Goal: Communication & Community: Answer question/provide support

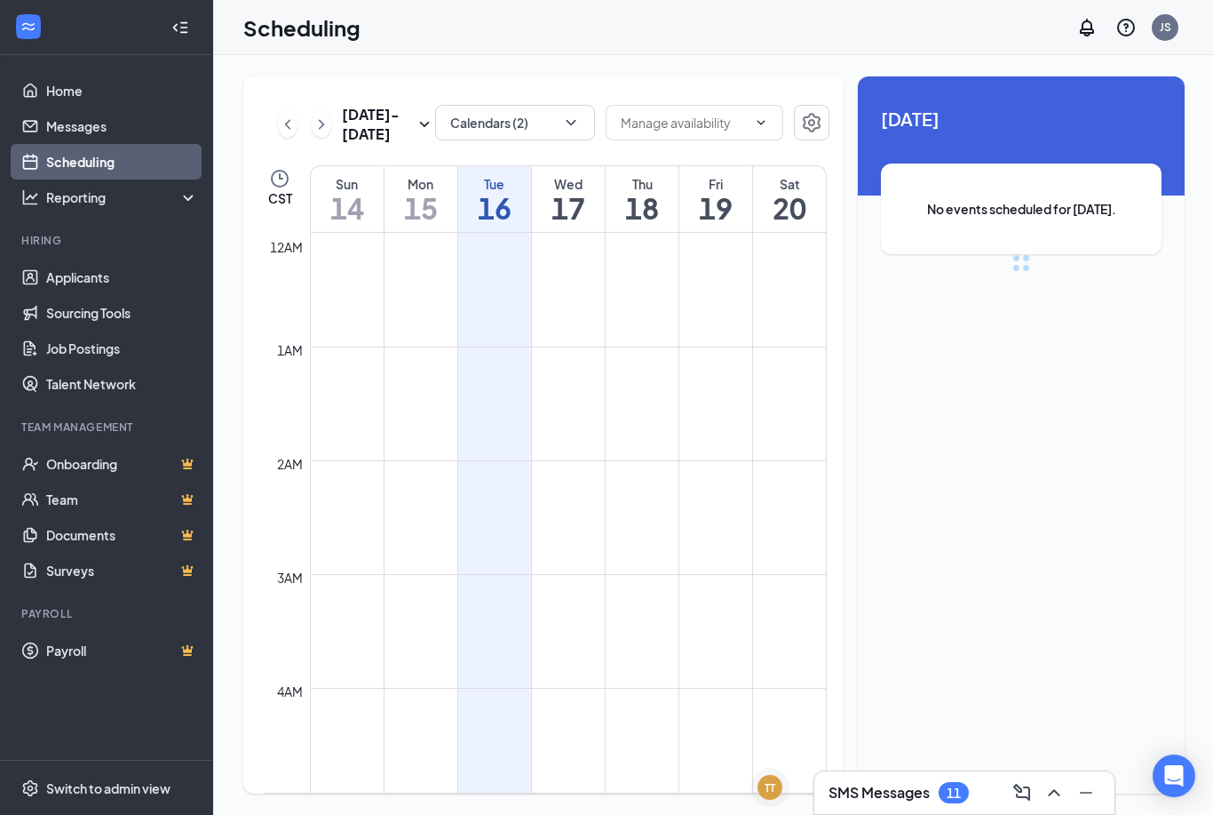
scroll to position [873, 0]
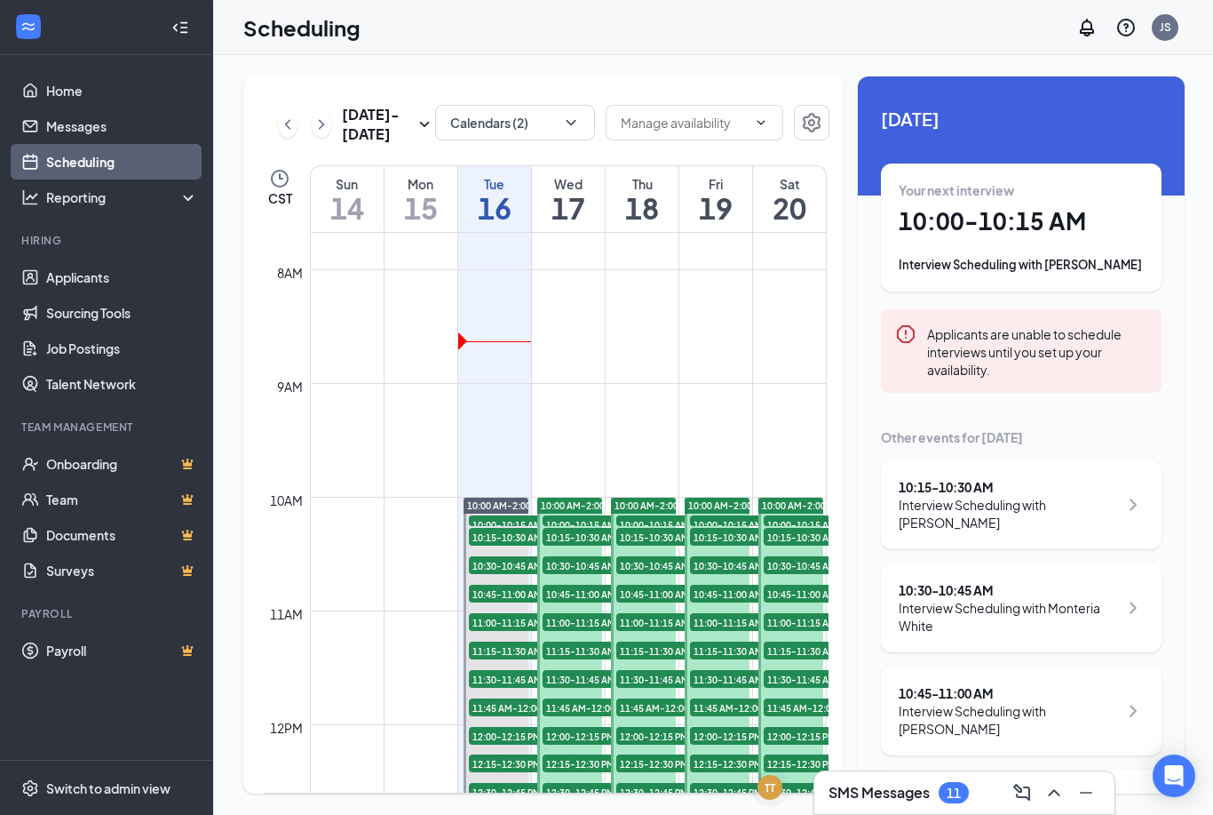
click at [1051, 798] on icon "ChevronUp" at bounding box center [1054, 792] width 21 height 21
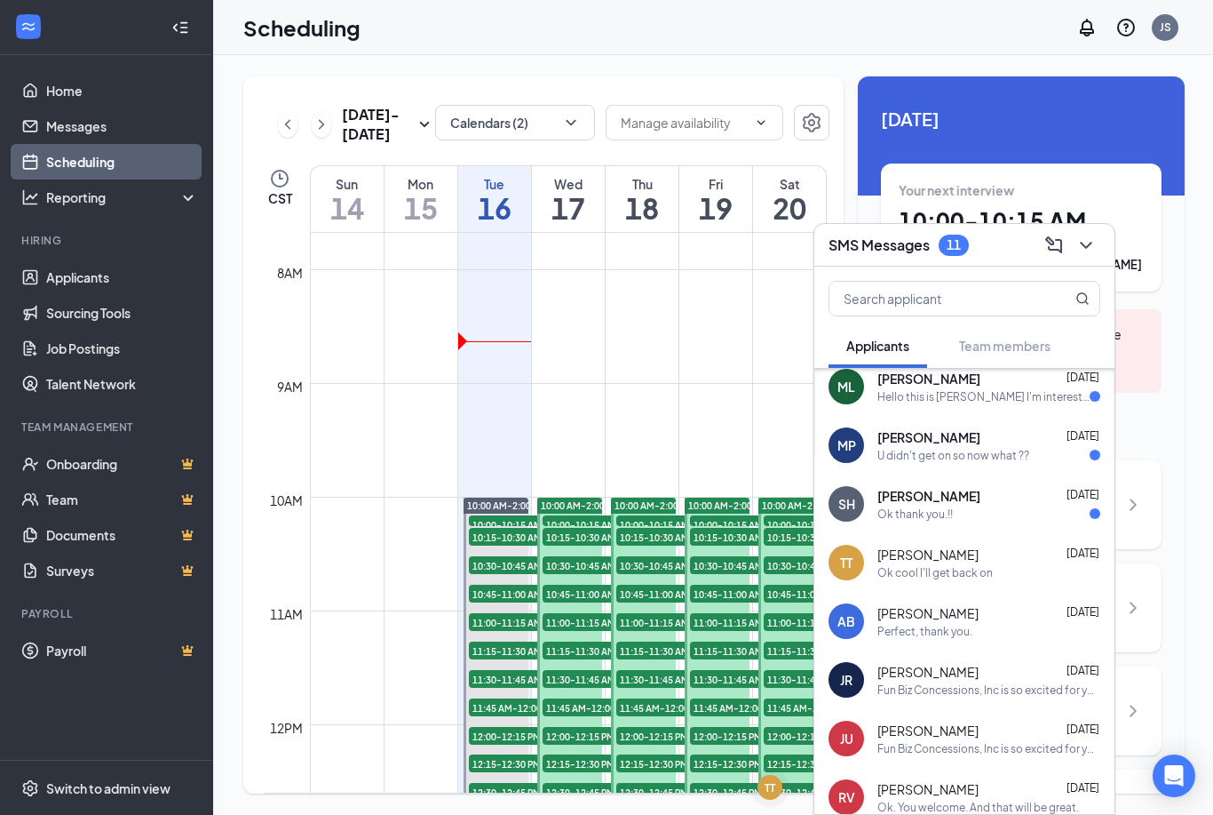
scroll to position [480, 0]
click at [1022, 501] on div "[PERSON_NAME] [DATE]" at bounding box center [989, 497] width 223 height 18
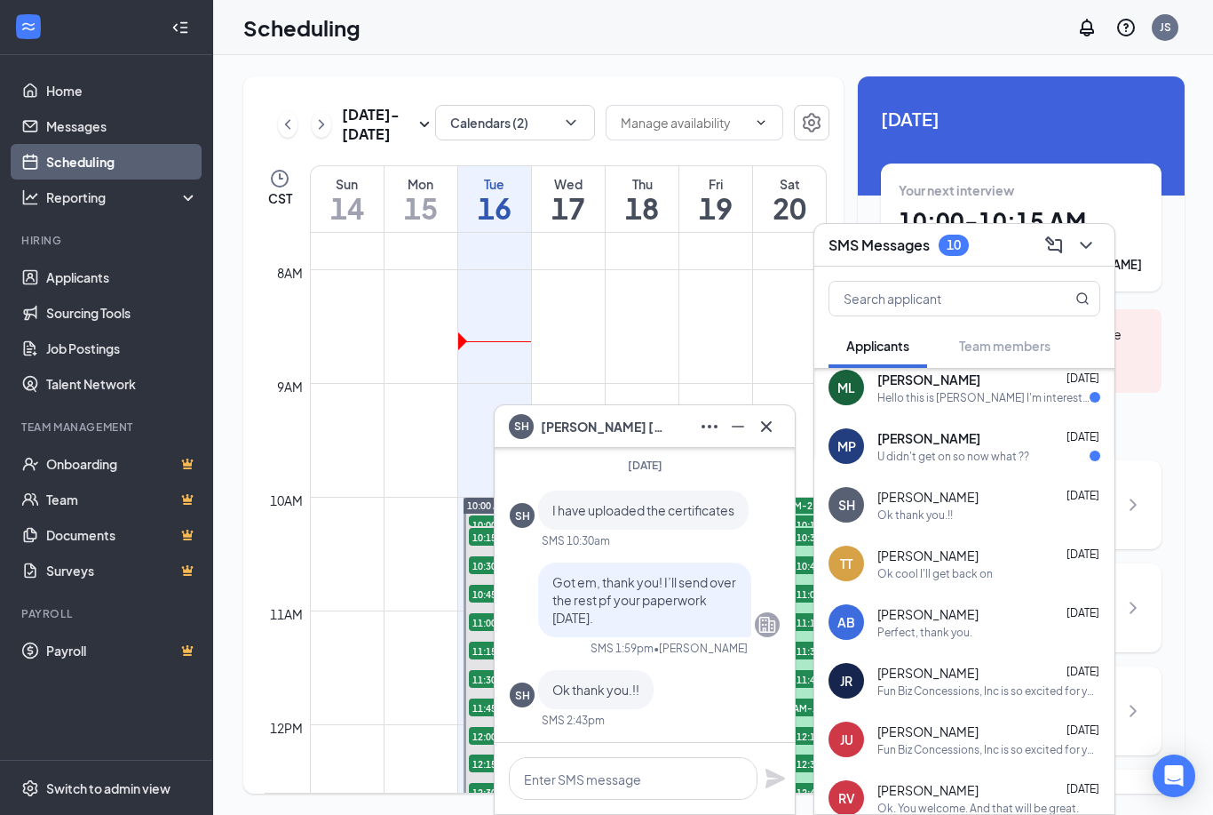
click at [779, 426] on button at bounding box center [766, 426] width 28 height 28
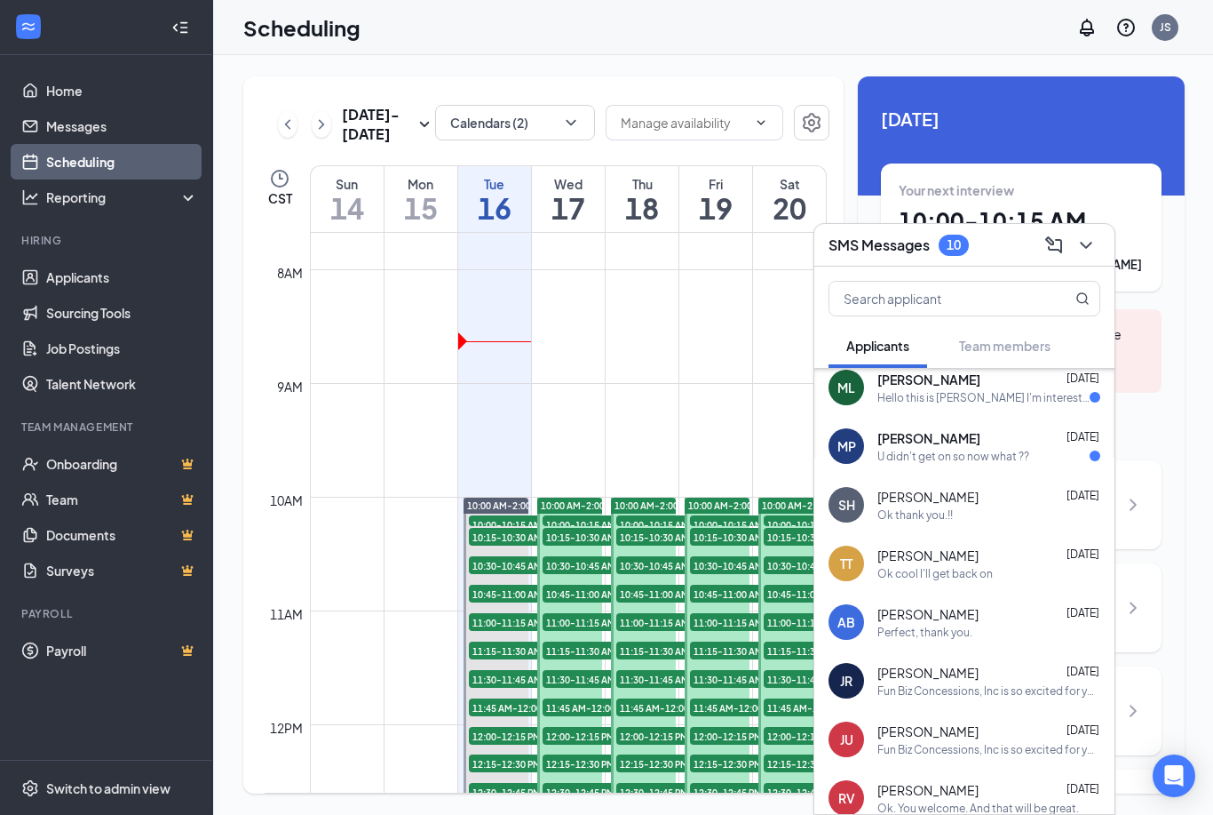
click at [974, 518] on div "Ok thank you.!!" at bounding box center [989, 514] width 223 height 15
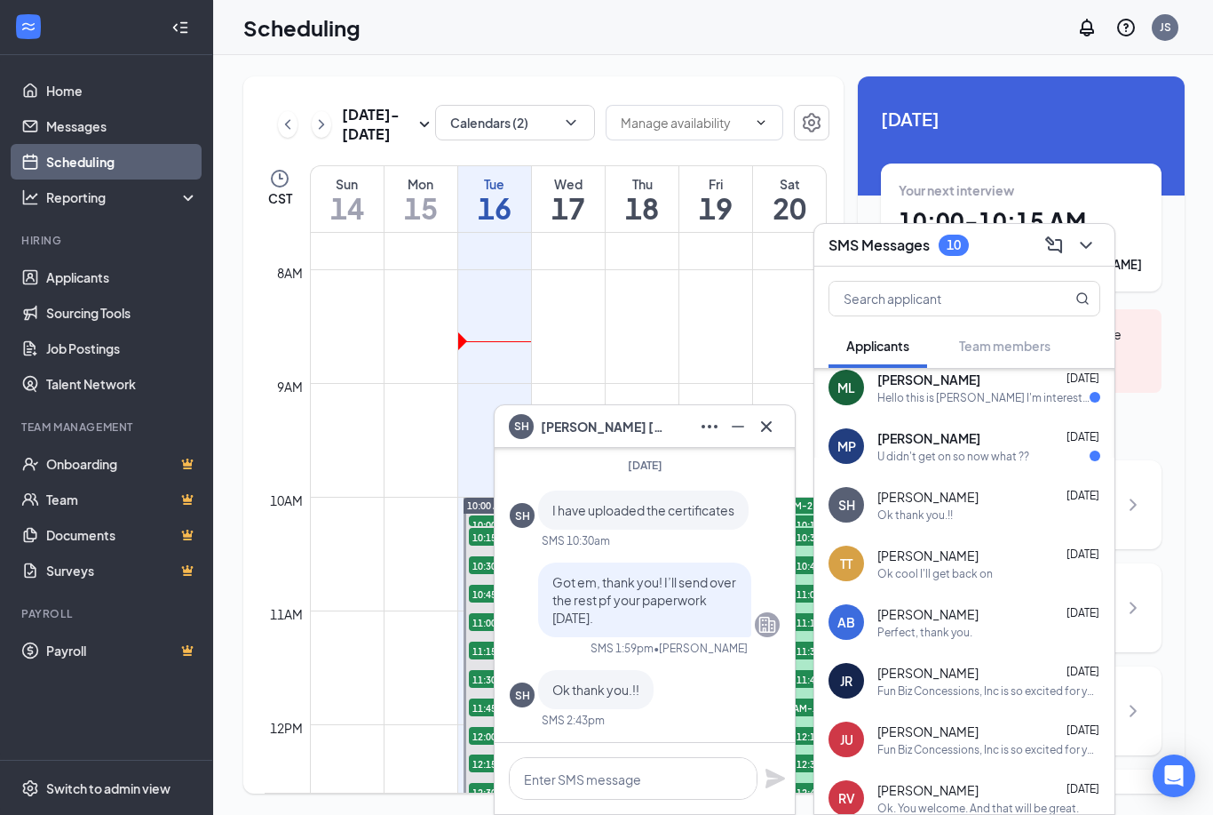
scroll to position [0, 0]
click at [775, 440] on button at bounding box center [766, 426] width 28 height 28
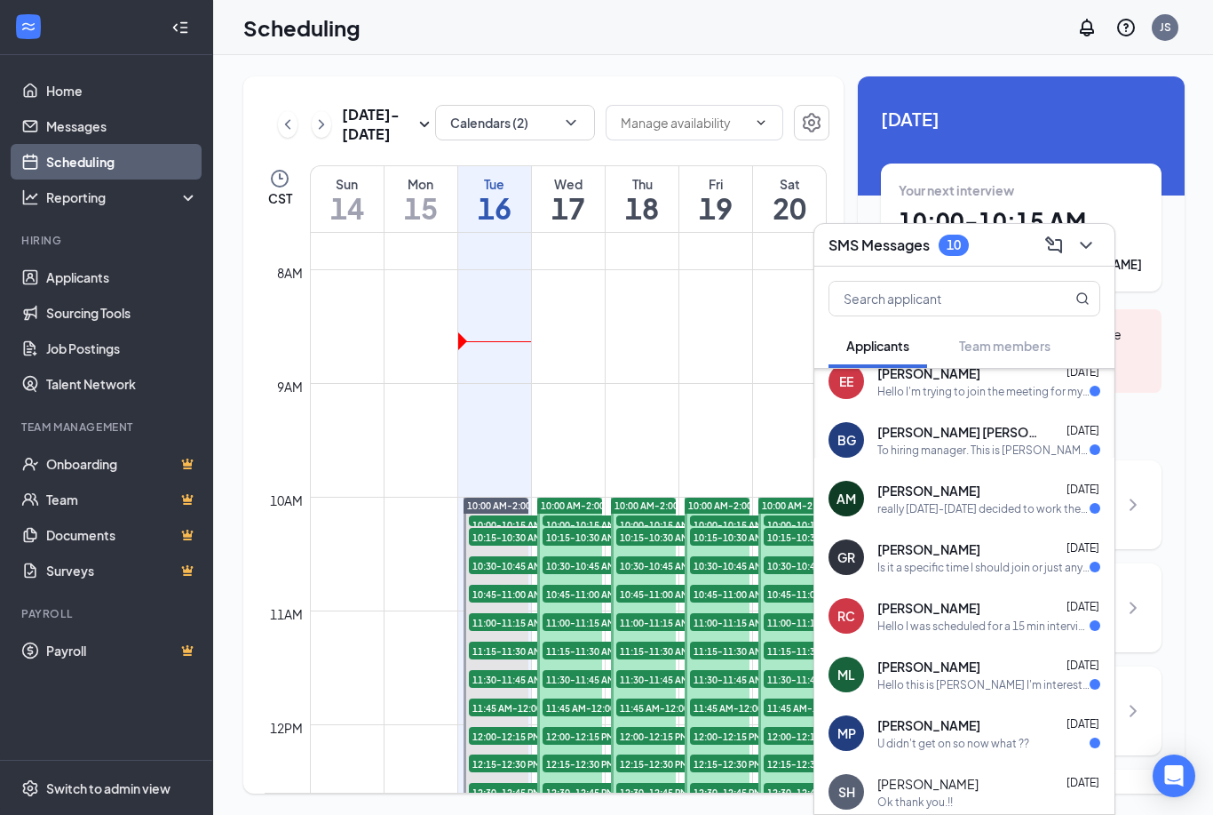
scroll to position [192, 0]
click at [1022, 510] on div "really [DATE]-[DATE] decided to work them until the fair is over" at bounding box center [984, 509] width 212 height 15
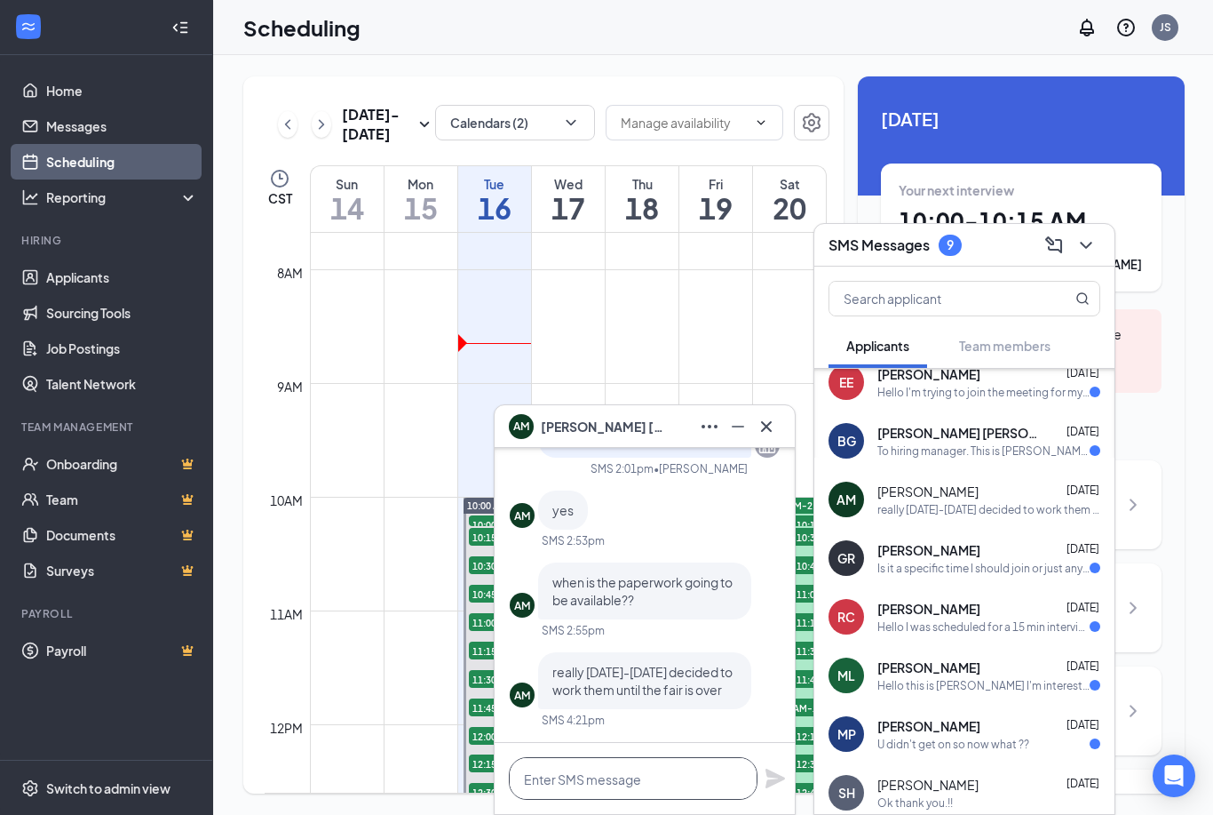
scroll to position [57, 0]
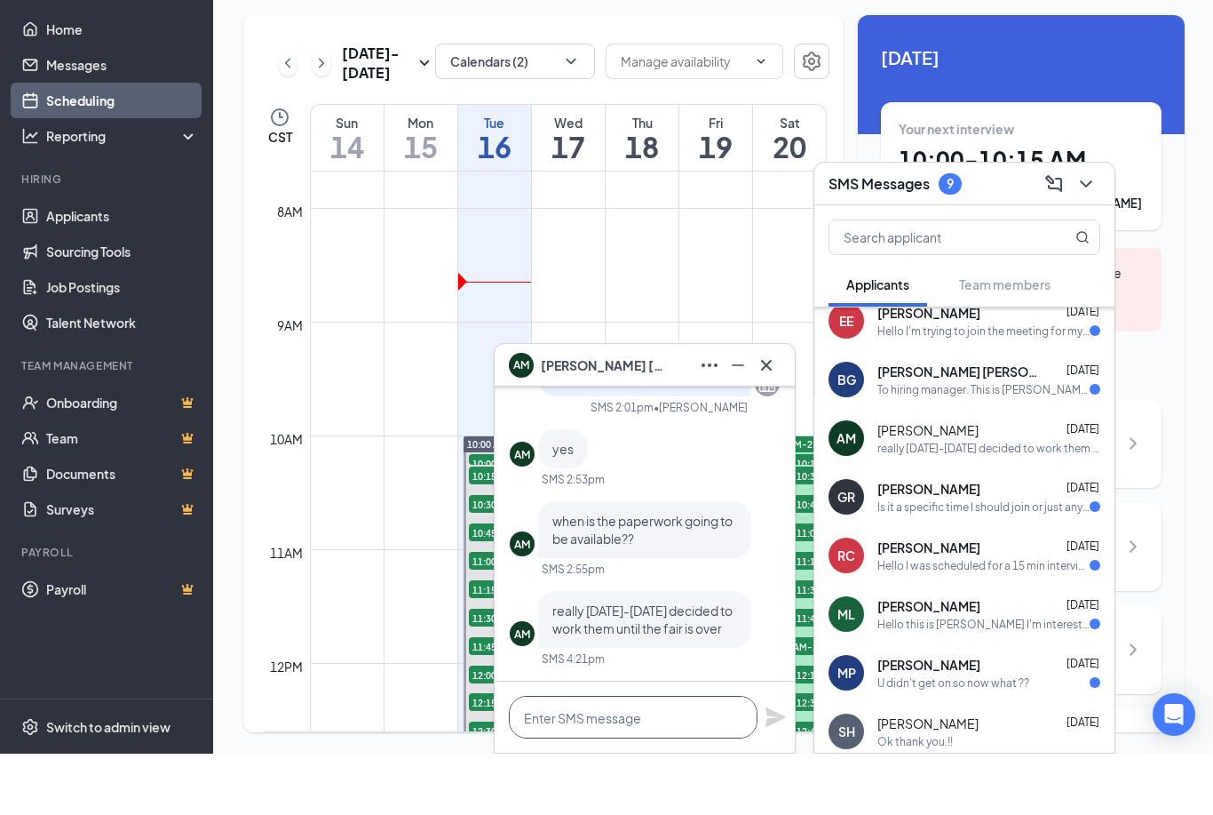
click at [638, 777] on html "Home Messages Scheduling Reporting Hiring Applicants Sourcing Tools Job Posting…" at bounding box center [606, 407] width 1213 height 815
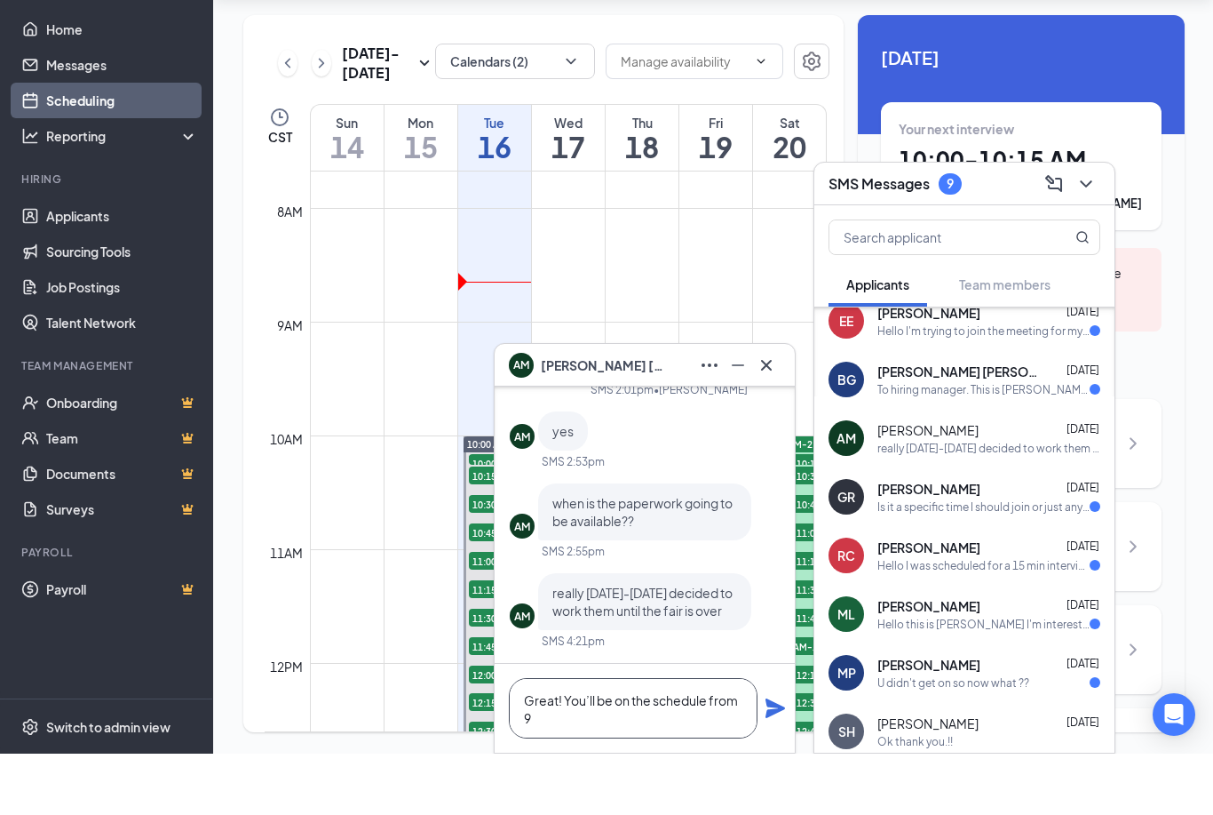
scroll to position [1, 0]
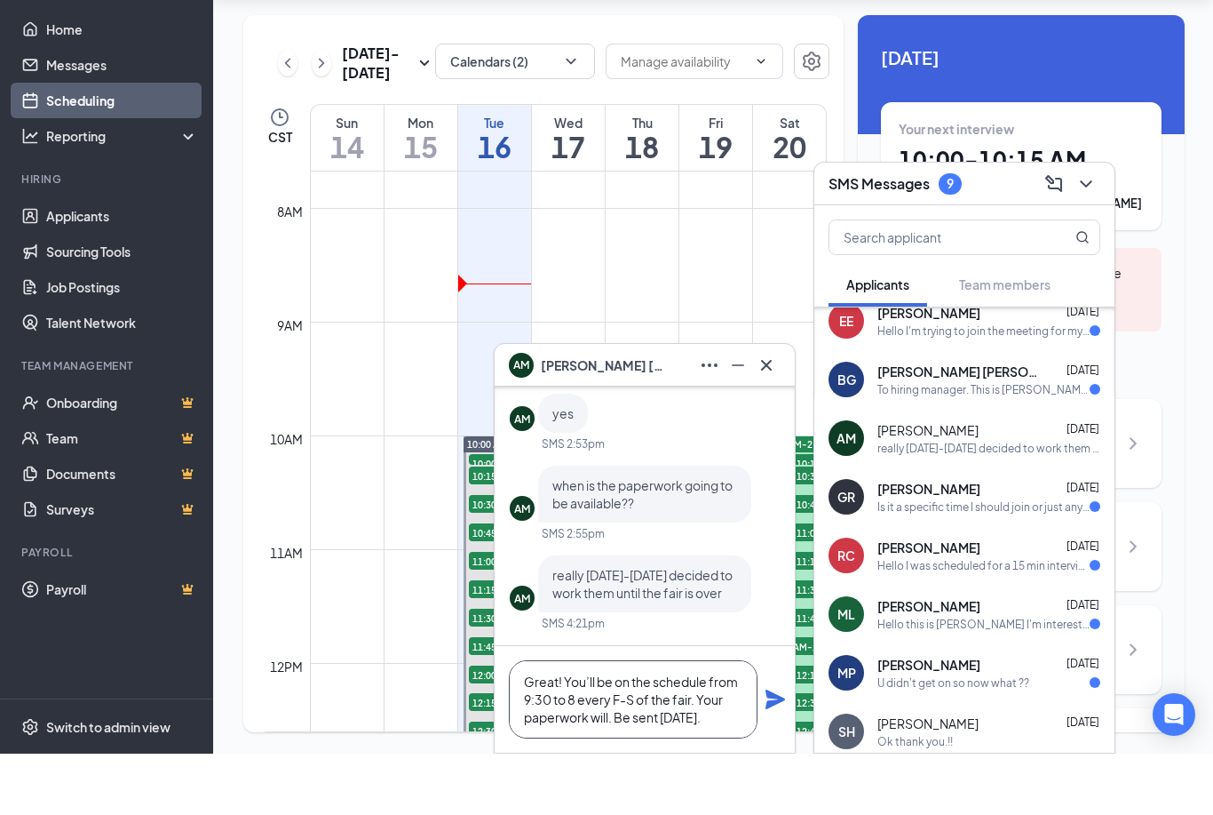
type textarea "Great! You’ll be on the schedule from 9:30 to 8 every F-S of the fair. Your pap…"
click at [784, 751] on icon "Plane" at bounding box center [776, 761] width 20 height 20
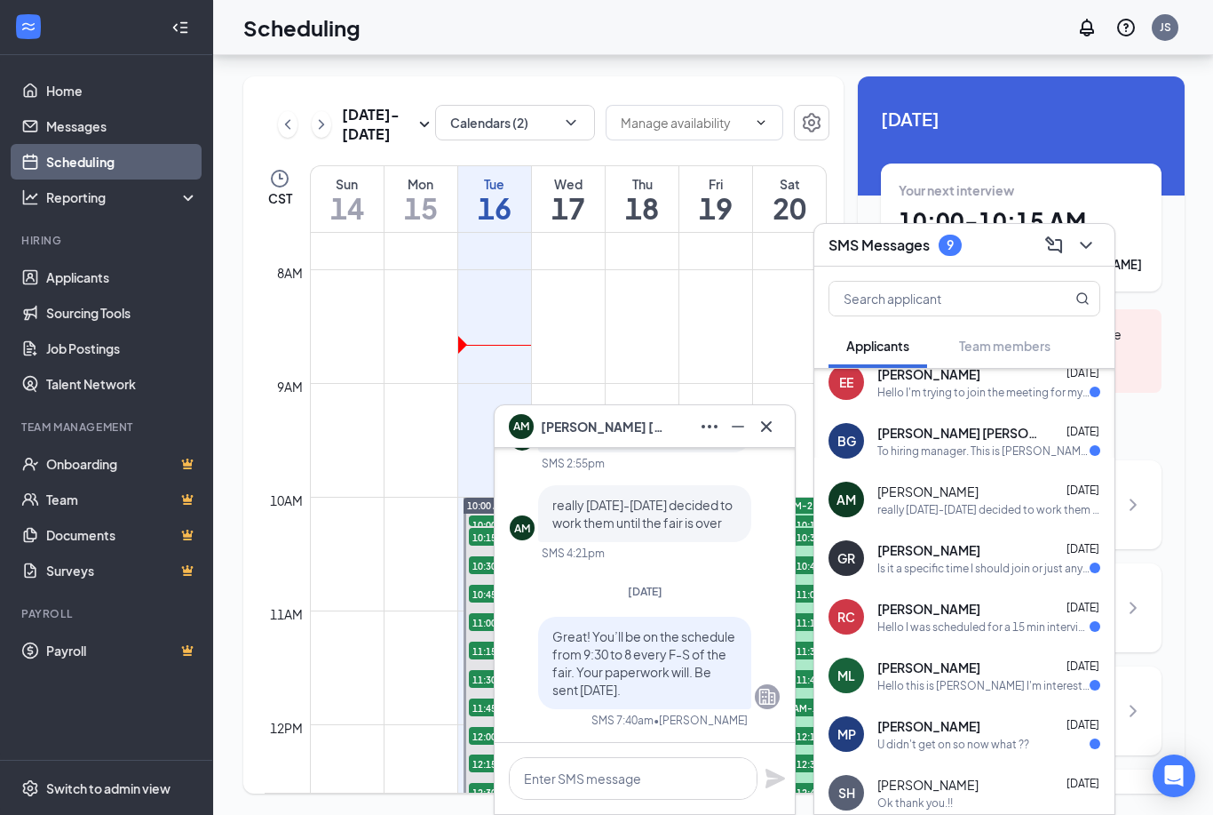
scroll to position [0, 0]
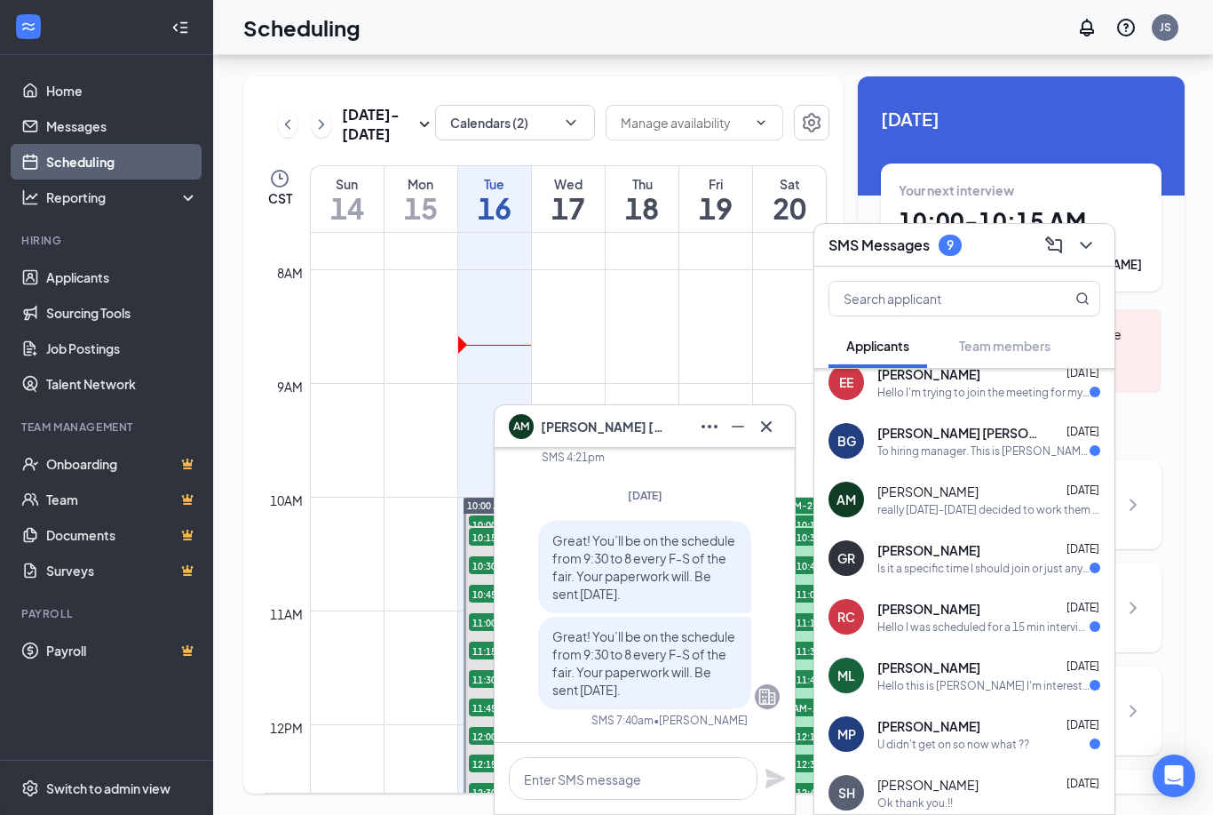
click at [780, 418] on button at bounding box center [766, 426] width 28 height 28
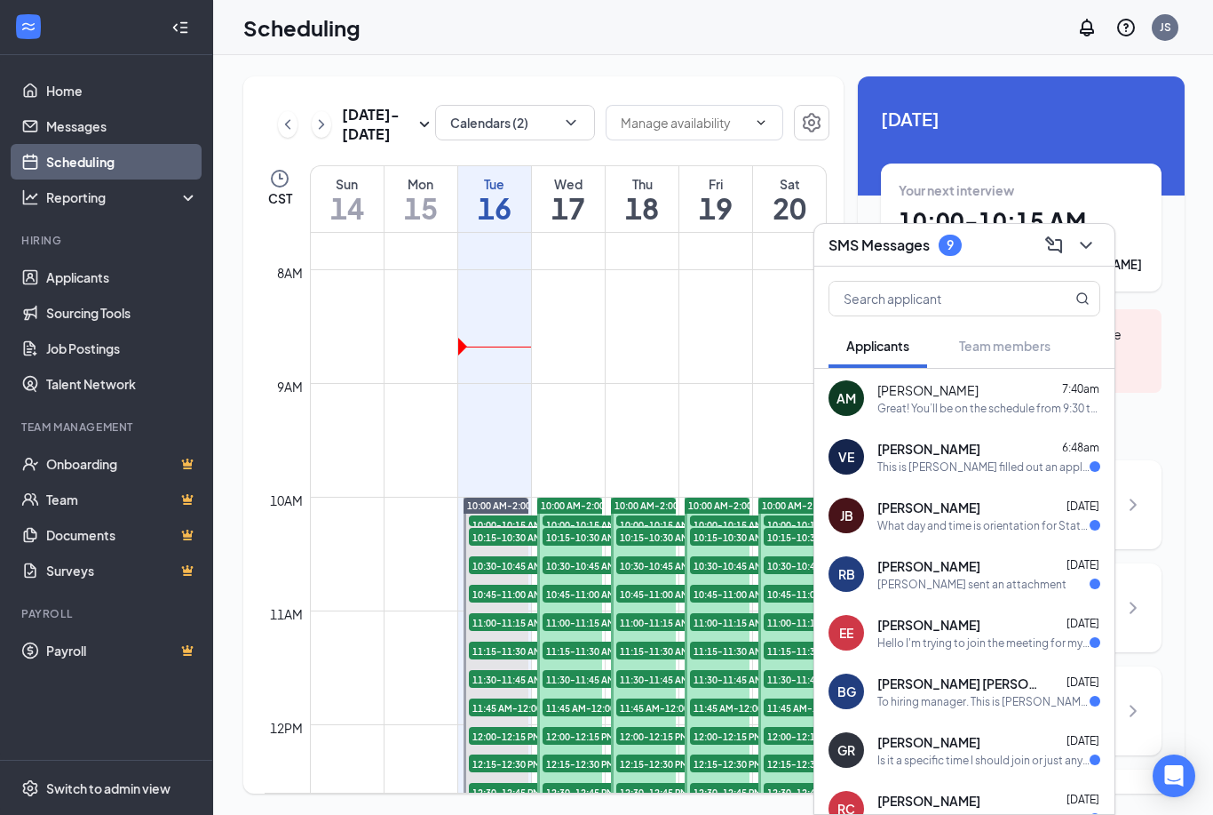
scroll to position [18, 0]
click at [1094, 249] on icon "ChevronDown" at bounding box center [1086, 245] width 21 height 21
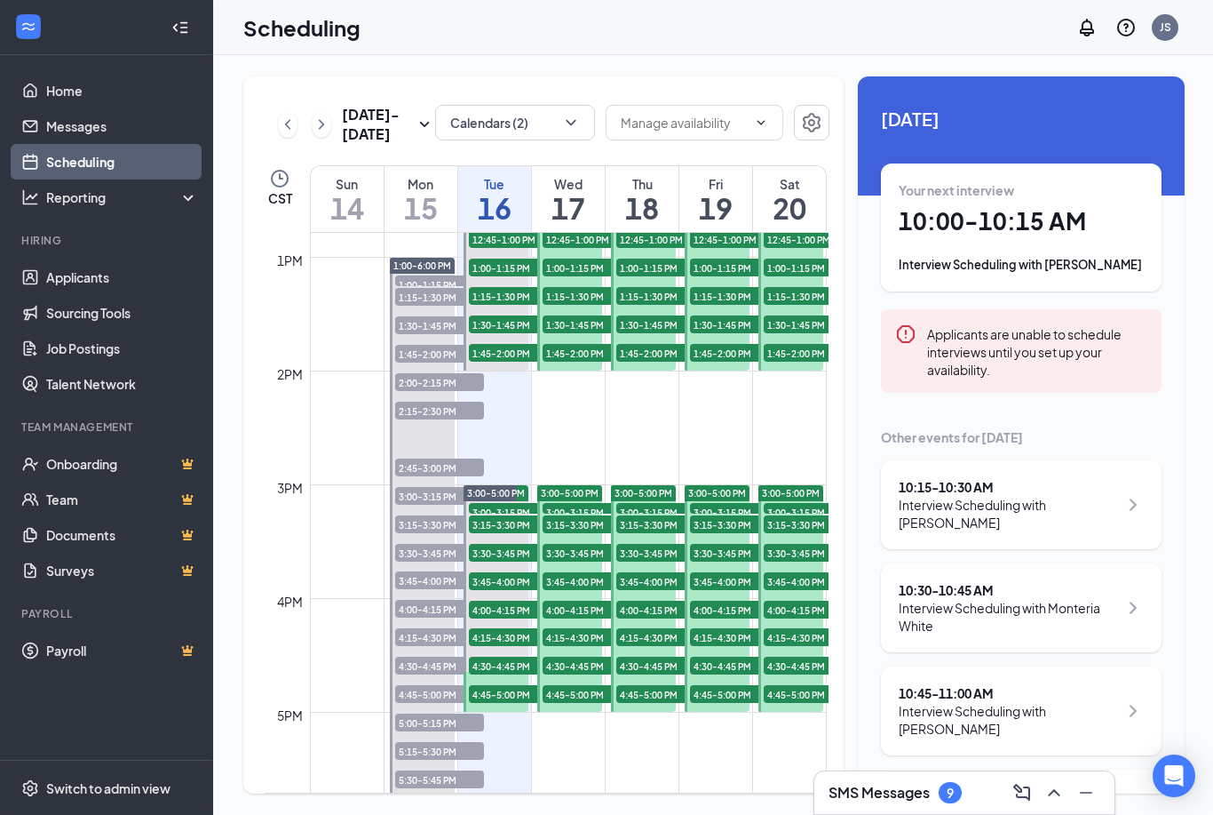
scroll to position [1455, 0]
